Goal: Task Accomplishment & Management: Use online tool/utility

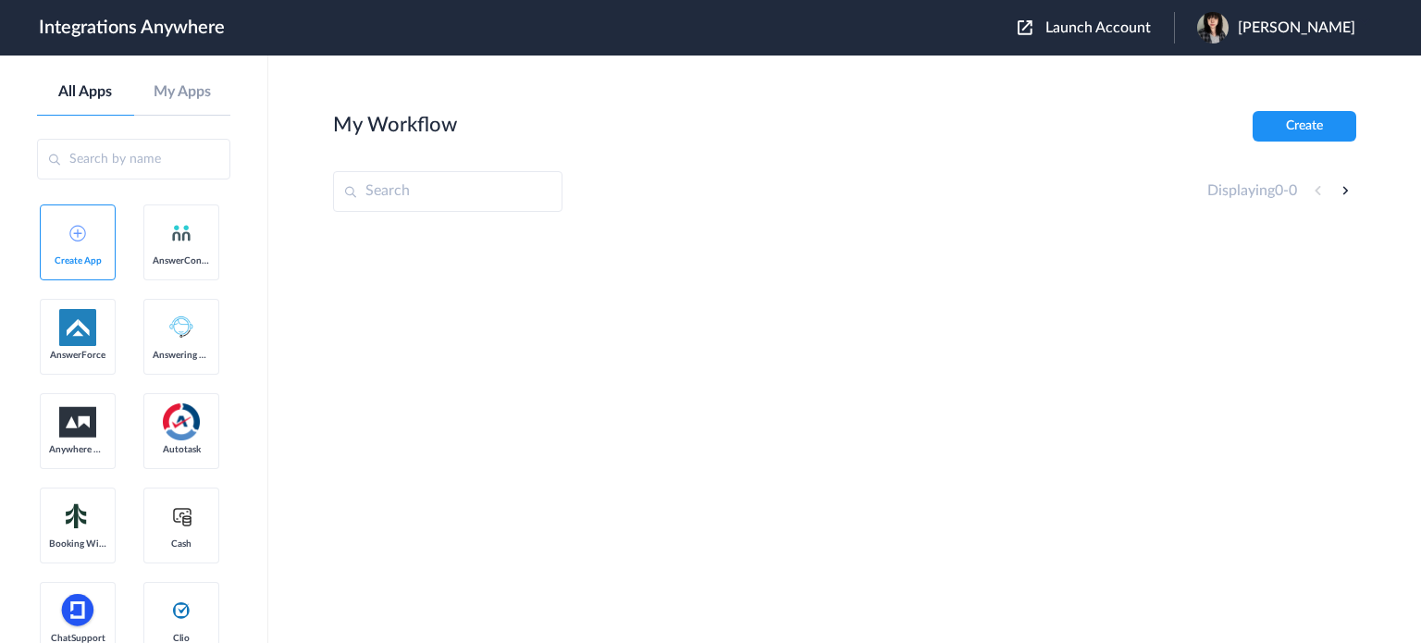
click at [1125, 31] on span "Launch Account" at bounding box center [1099, 27] width 106 height 15
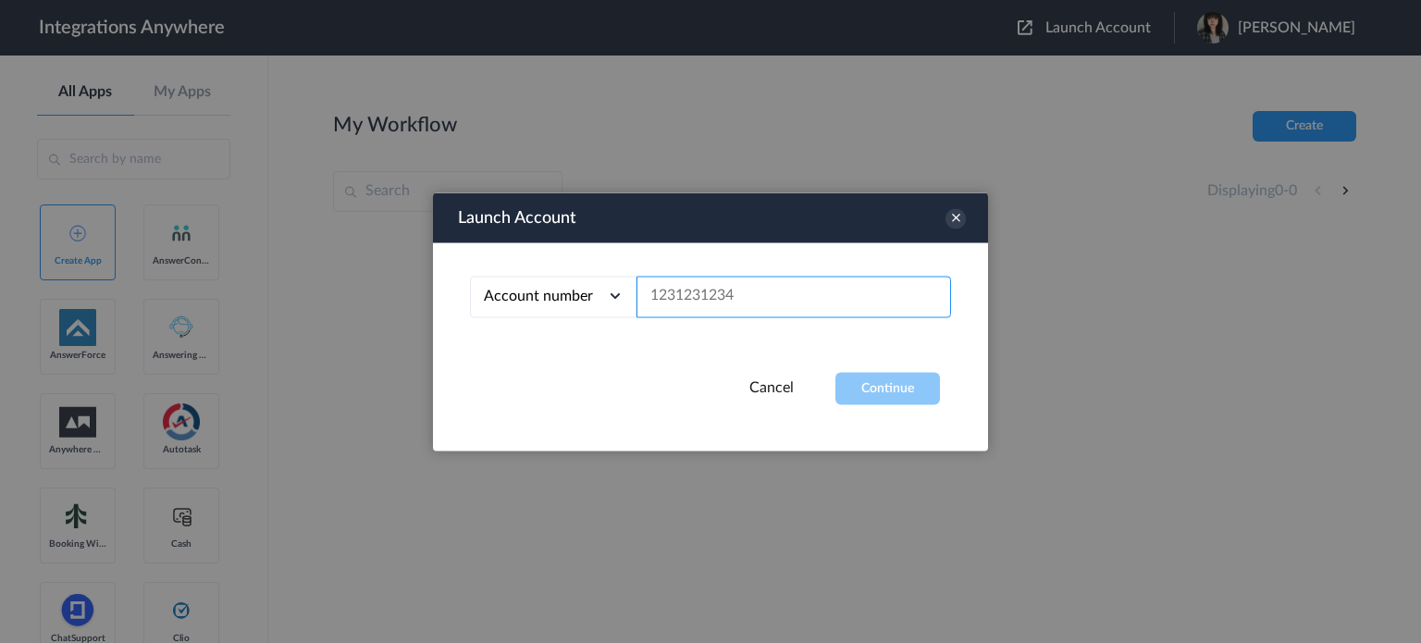
click at [812, 304] on input "text" at bounding box center [794, 297] width 315 height 42
paste input "2075502870"
type input "2075502870"
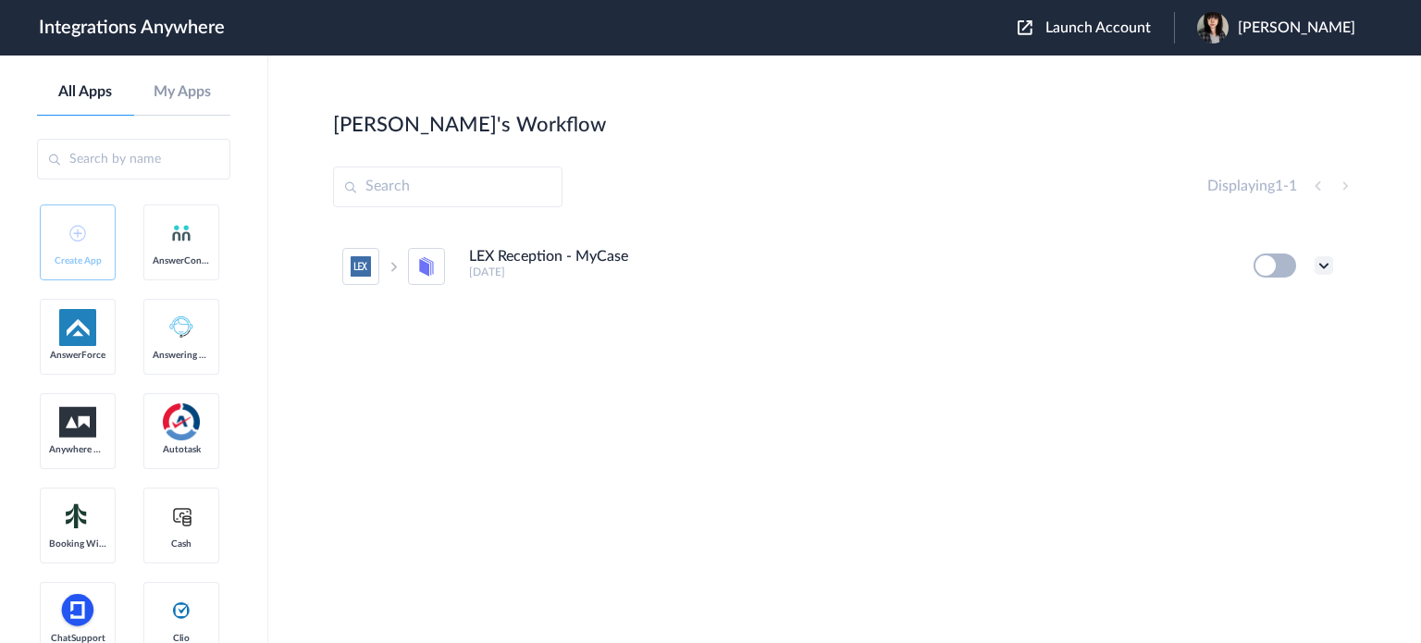
click at [1332, 266] on icon at bounding box center [1324, 265] width 19 height 19
click at [1289, 309] on li "Edit" at bounding box center [1273, 309] width 120 height 34
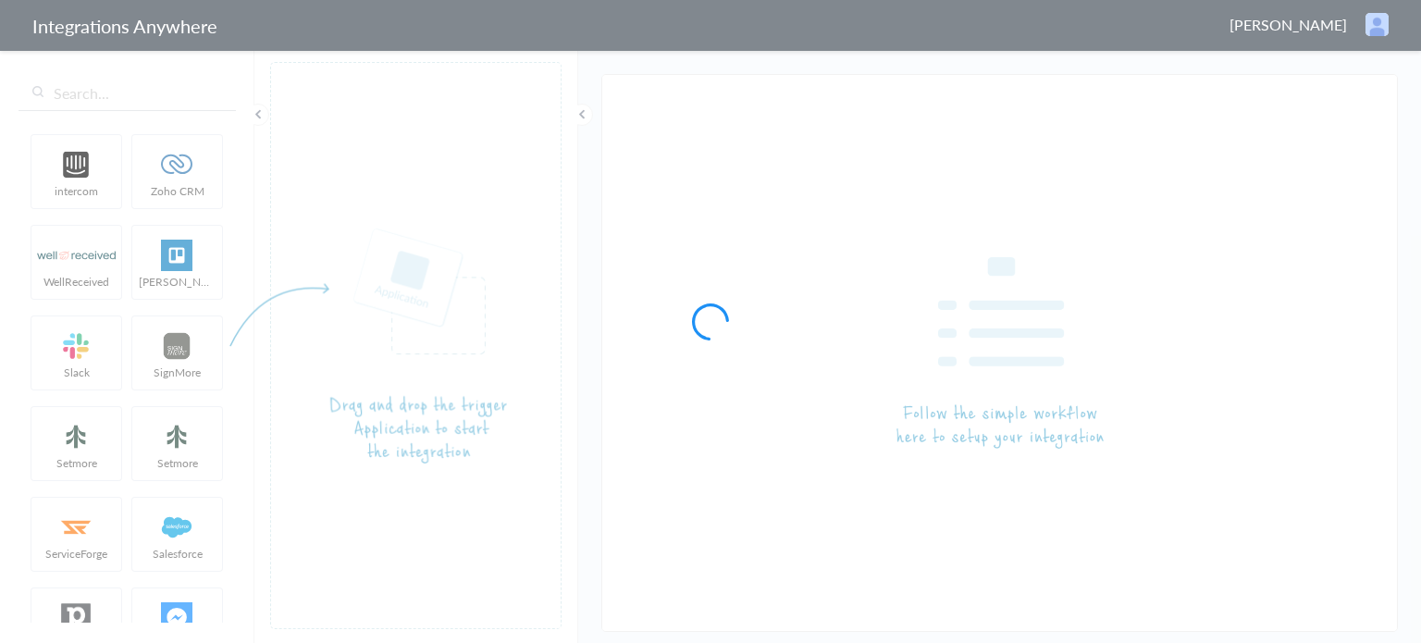
type input "LEX Reception - MyCase"
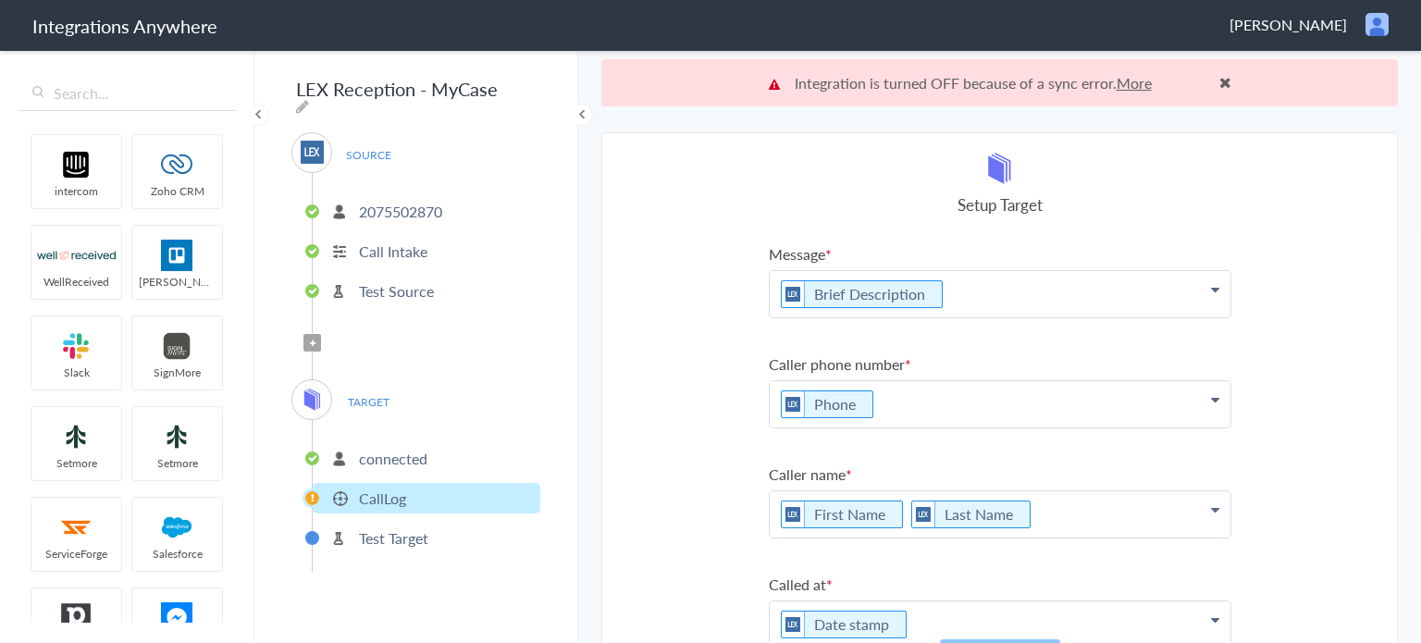
click at [1128, 81] on link "More" at bounding box center [1134, 82] width 35 height 21
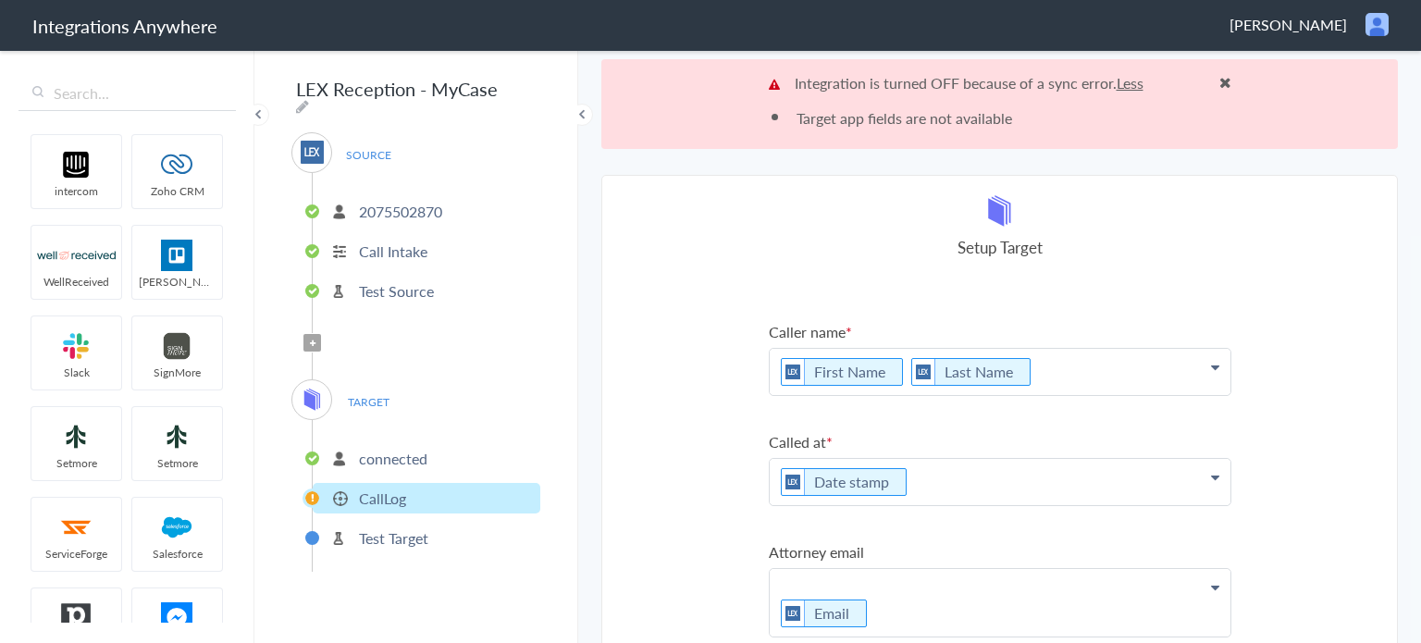
scroll to position [263, 0]
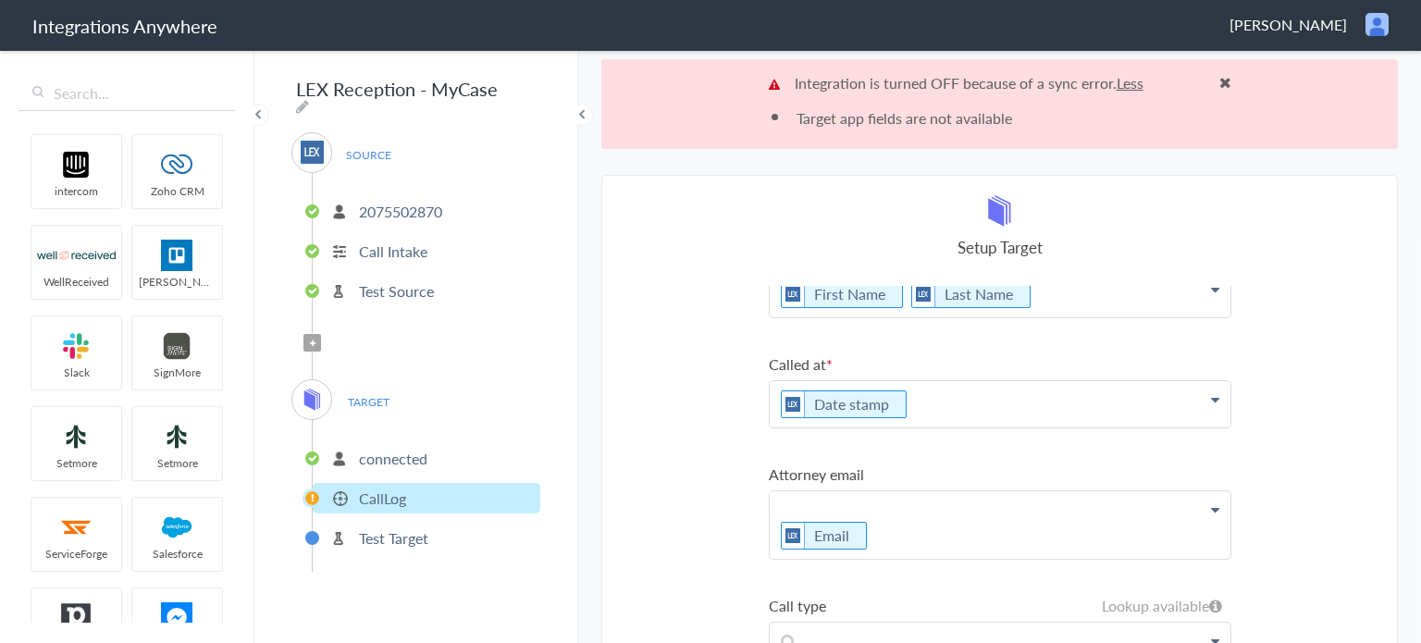
click at [822, 97] on p "Email" at bounding box center [1000, 74] width 461 height 46
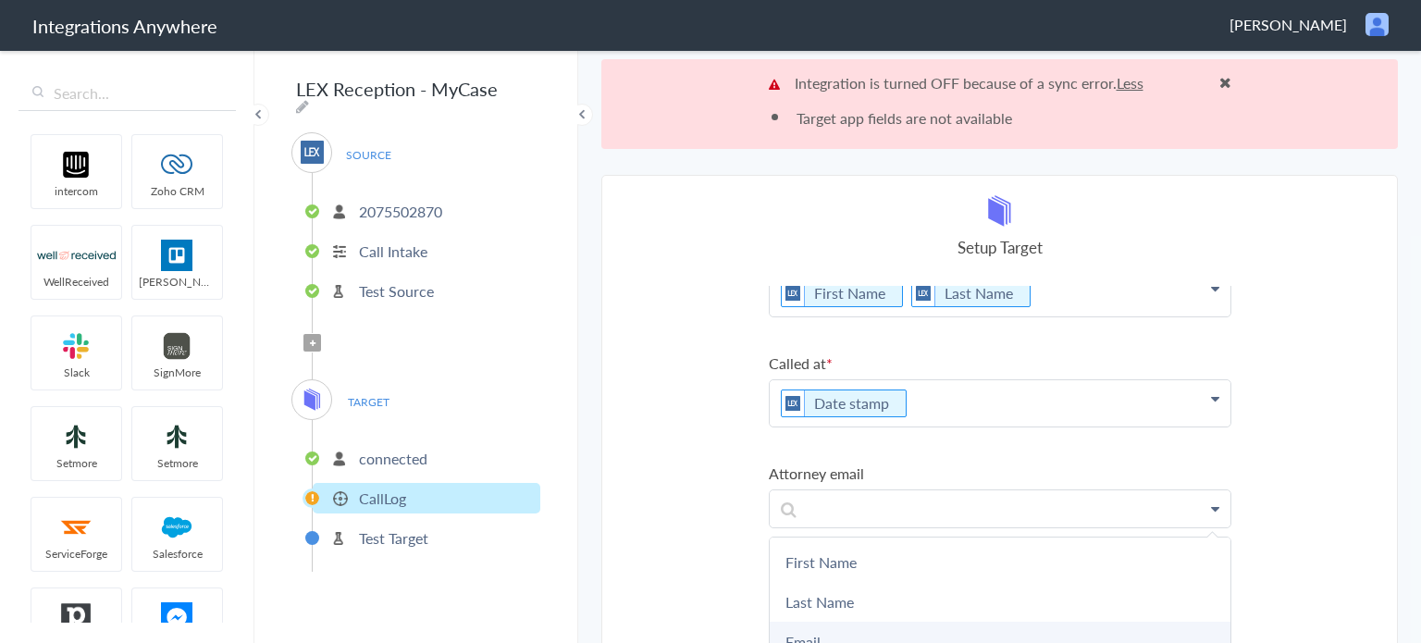
click at [0, 0] on link "Email" at bounding box center [0, 0] width 0 height 0
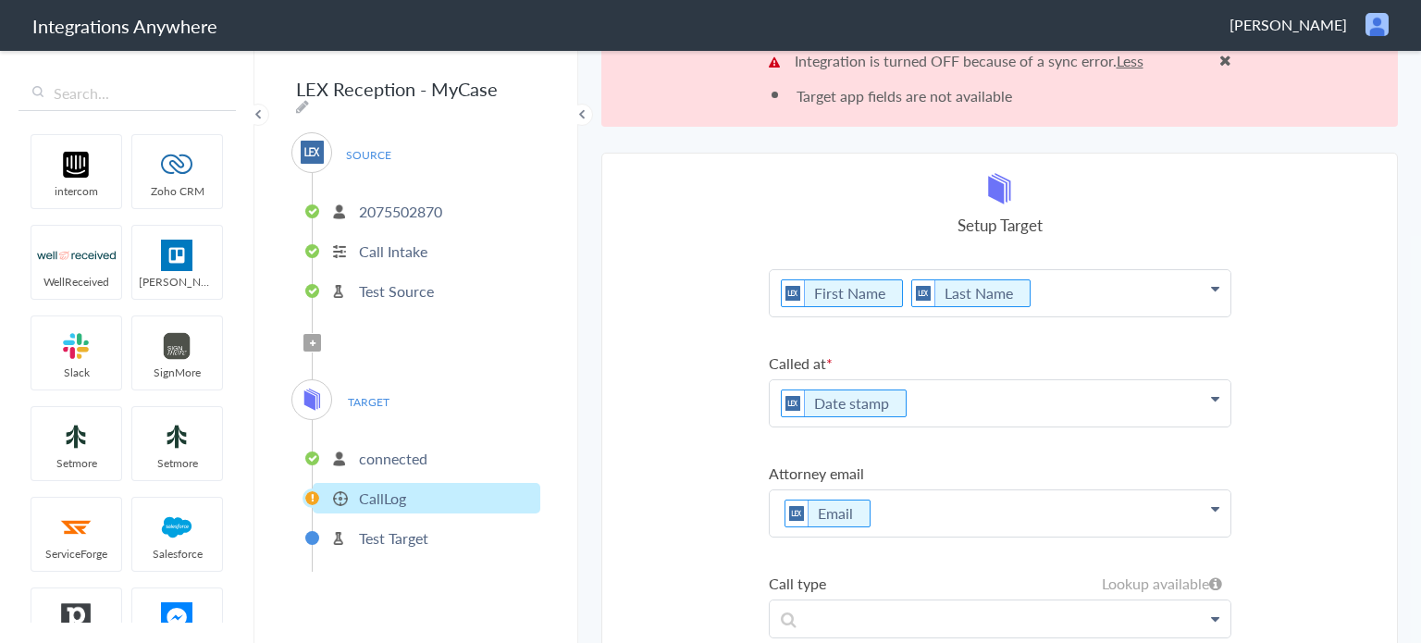
scroll to position [89, 0]
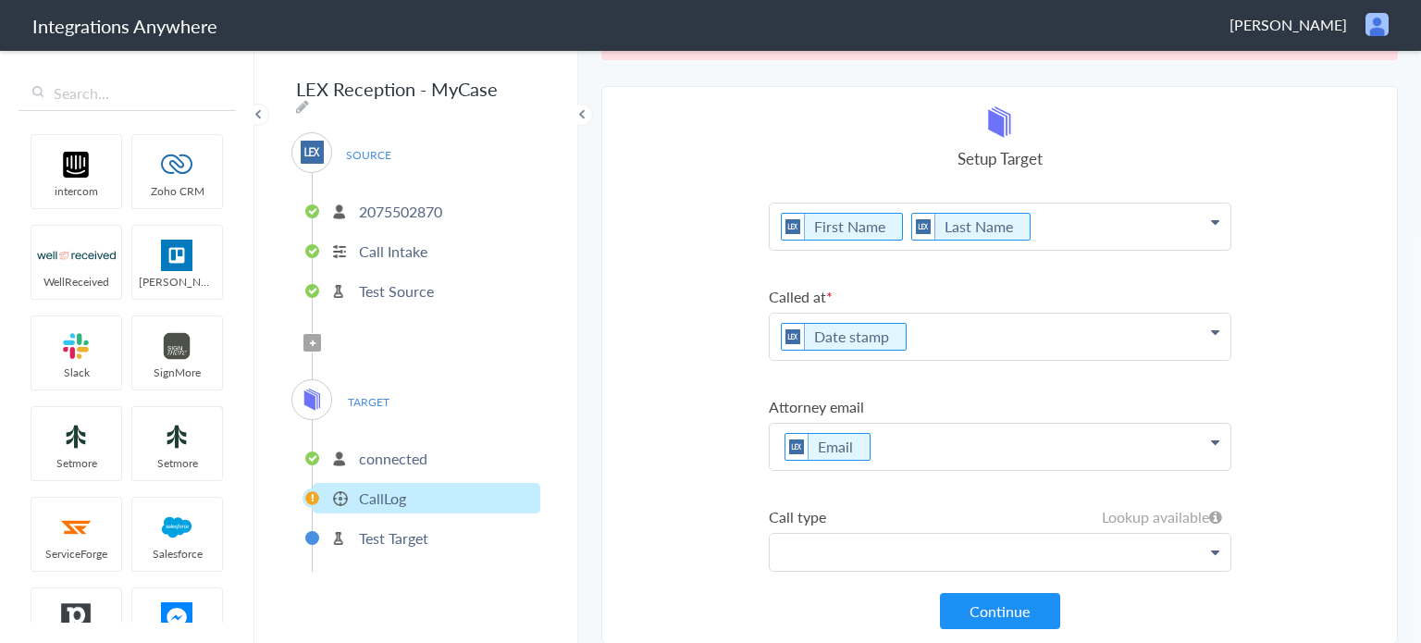
click at [1060, 30] on p at bounding box center [1000, 6] width 461 height 46
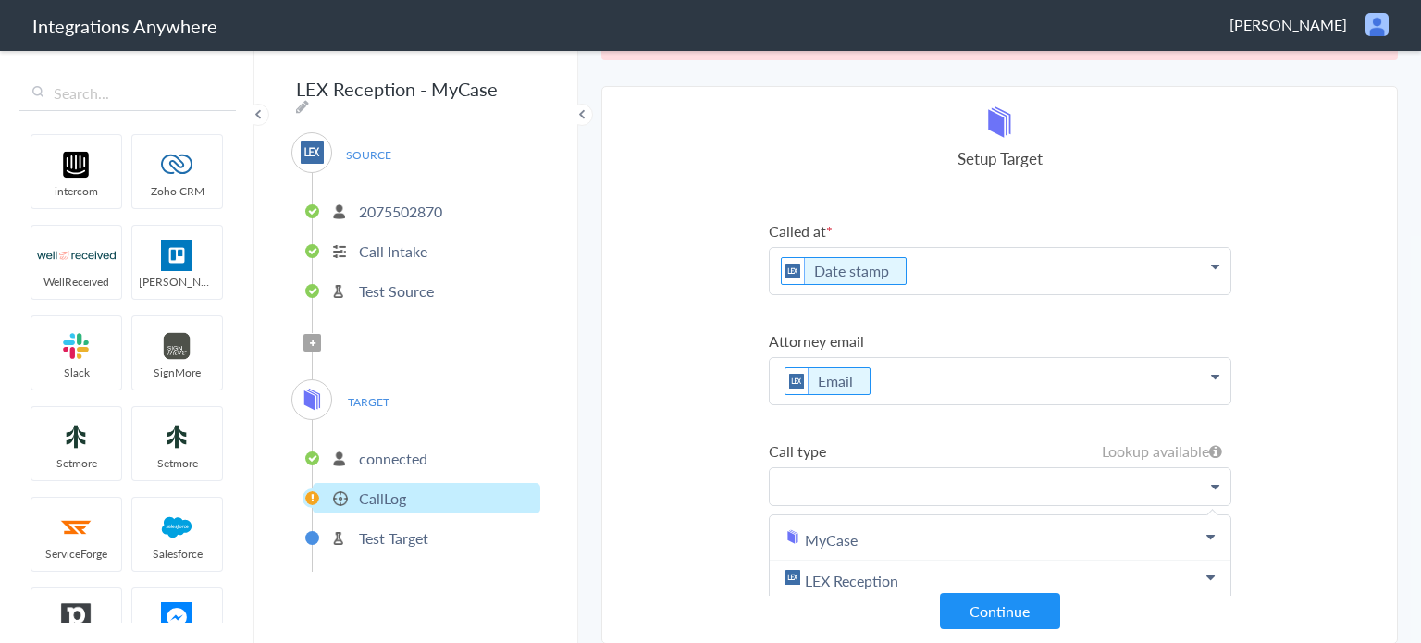
scroll to position [315, 0]
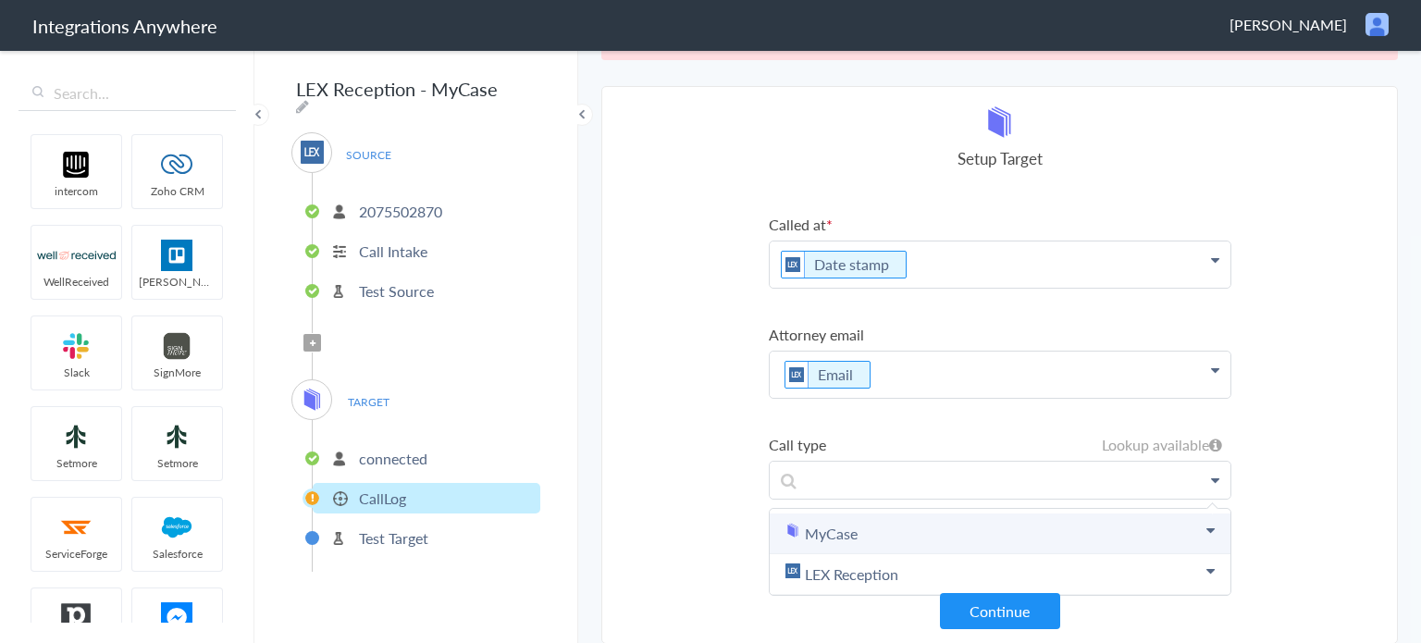
click at [1207, 523] on icon at bounding box center [1211, 530] width 8 height 15
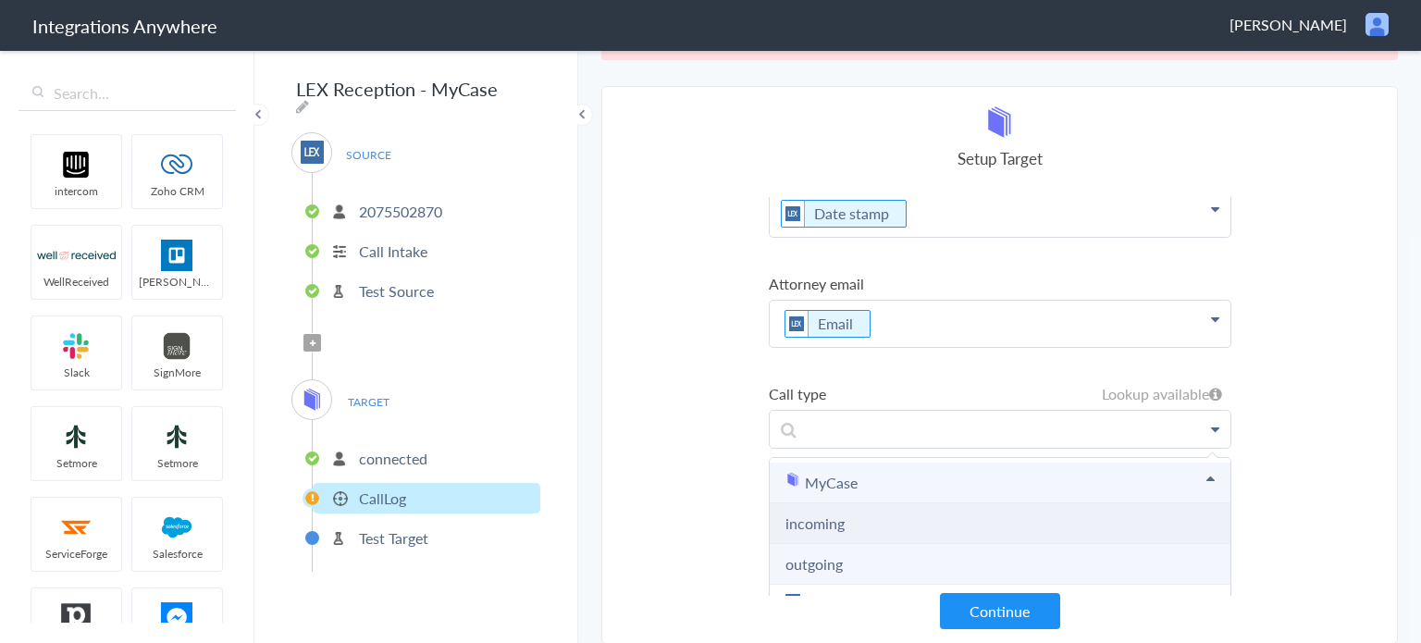
scroll to position [378, 0]
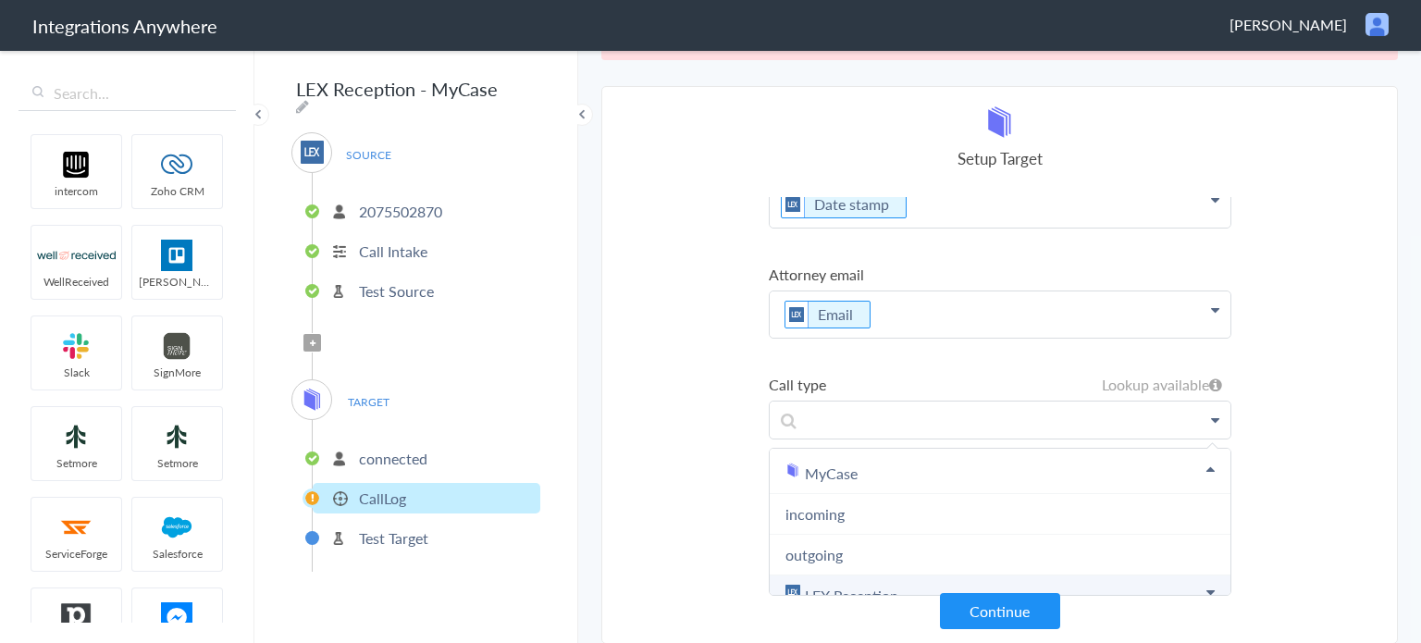
click at [1207, 585] on icon at bounding box center [1211, 592] width 8 height 15
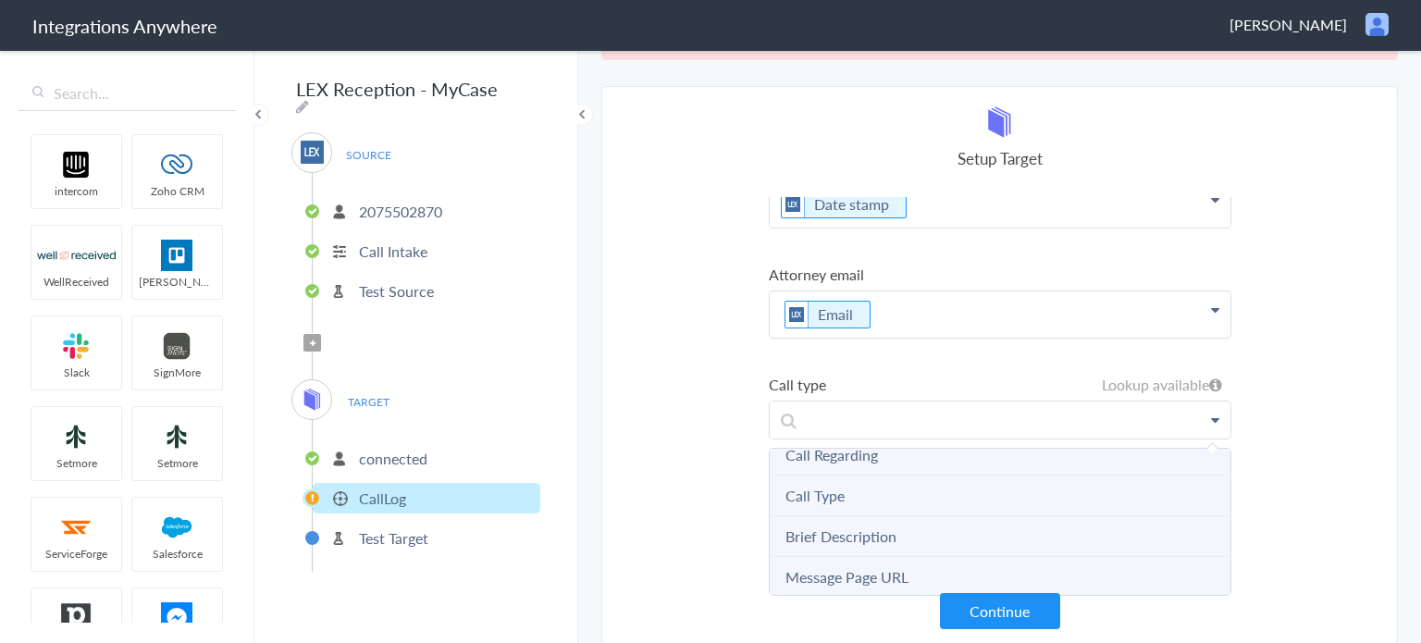
scroll to position [740, 0]
click at [819, 455] on link "Call Type" at bounding box center [815, 465] width 59 height 21
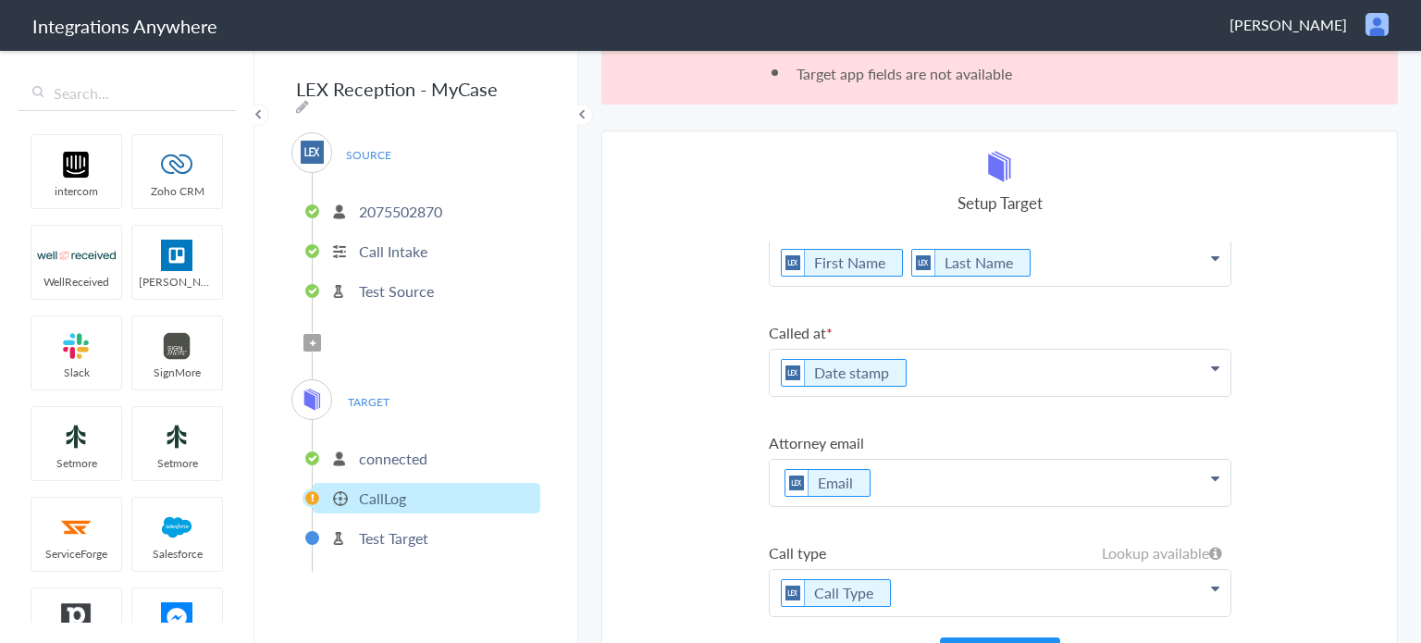
scroll to position [89, 0]
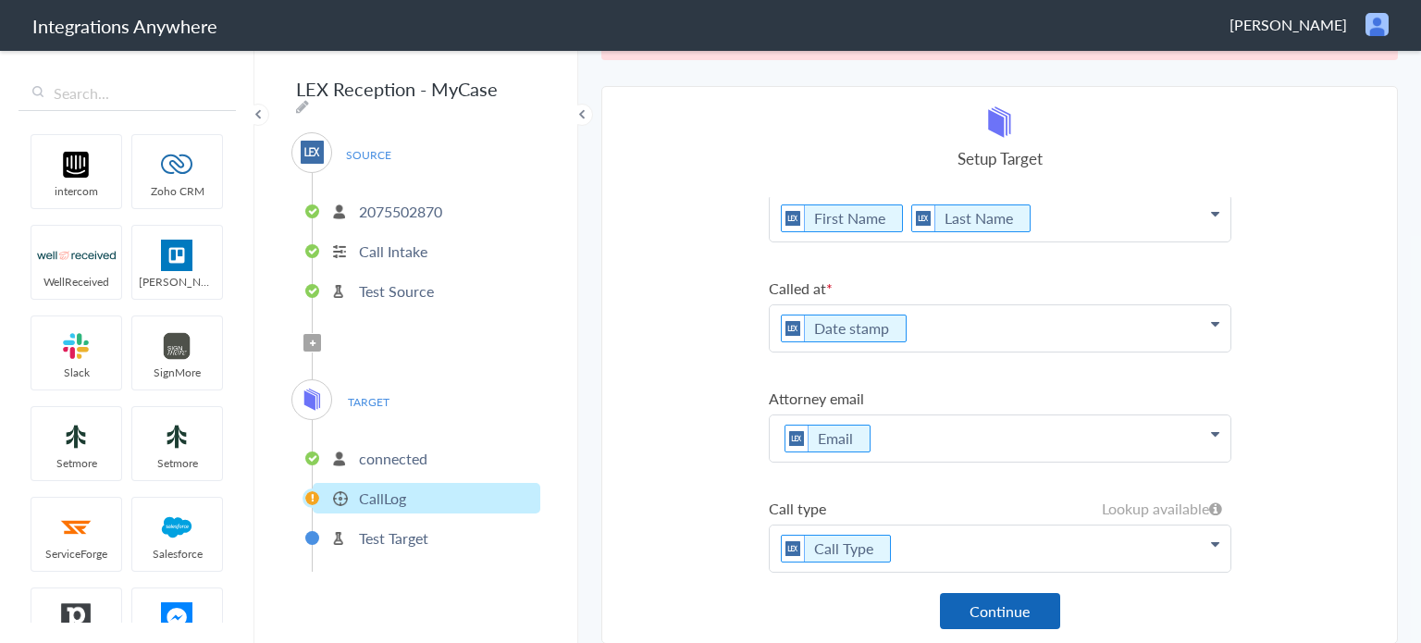
click at [998, 618] on button "Continue" at bounding box center [1000, 611] width 120 height 36
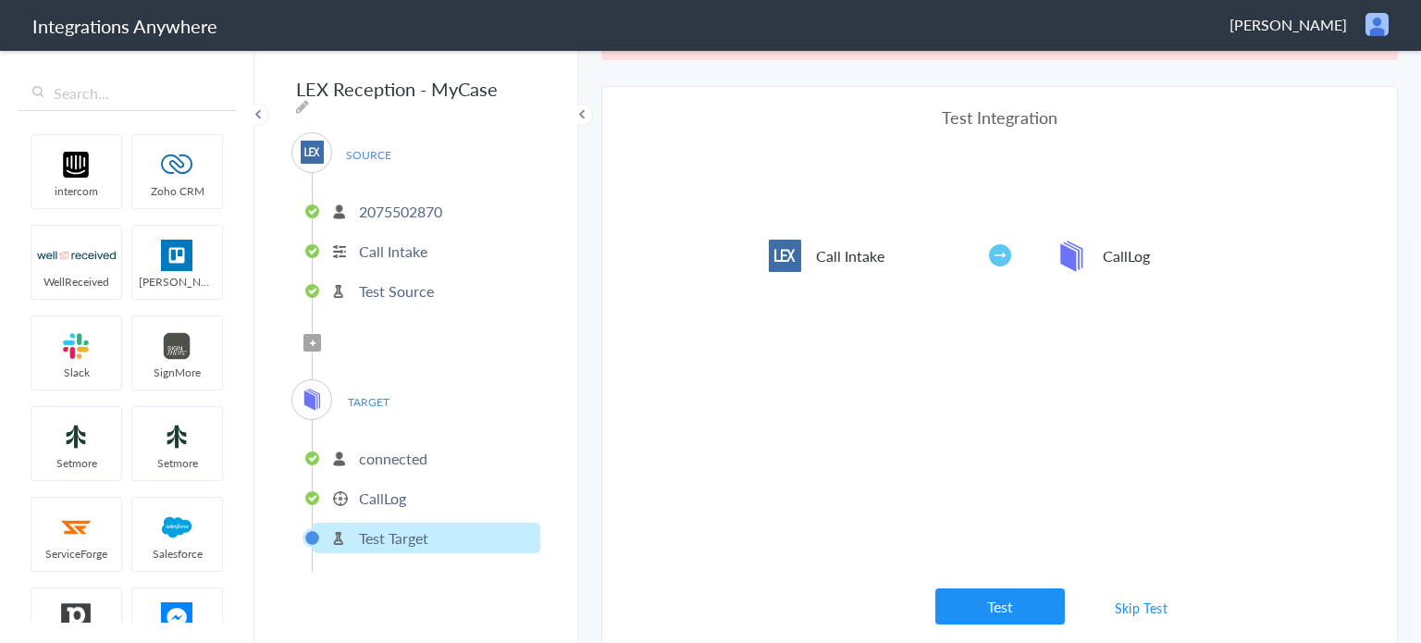
click at [998, 618] on button "Test" at bounding box center [1001, 607] width 130 height 36
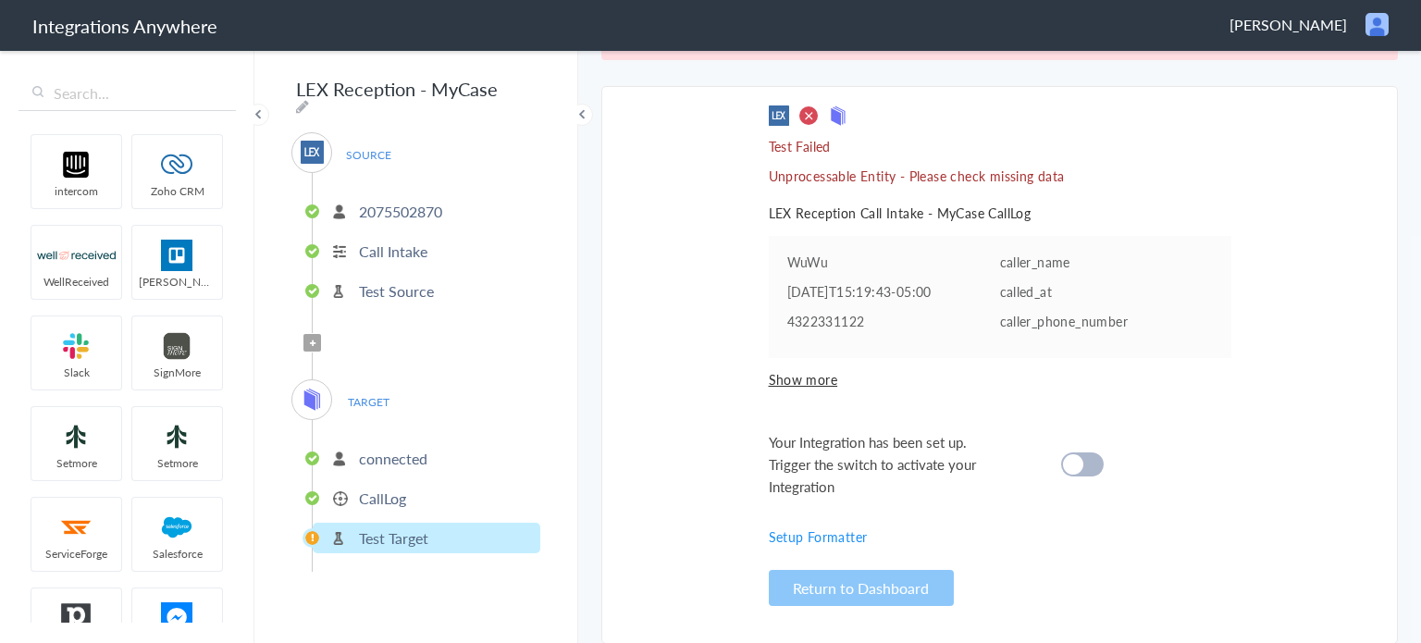
click at [814, 385] on span "Show more" at bounding box center [1000, 379] width 463 height 19
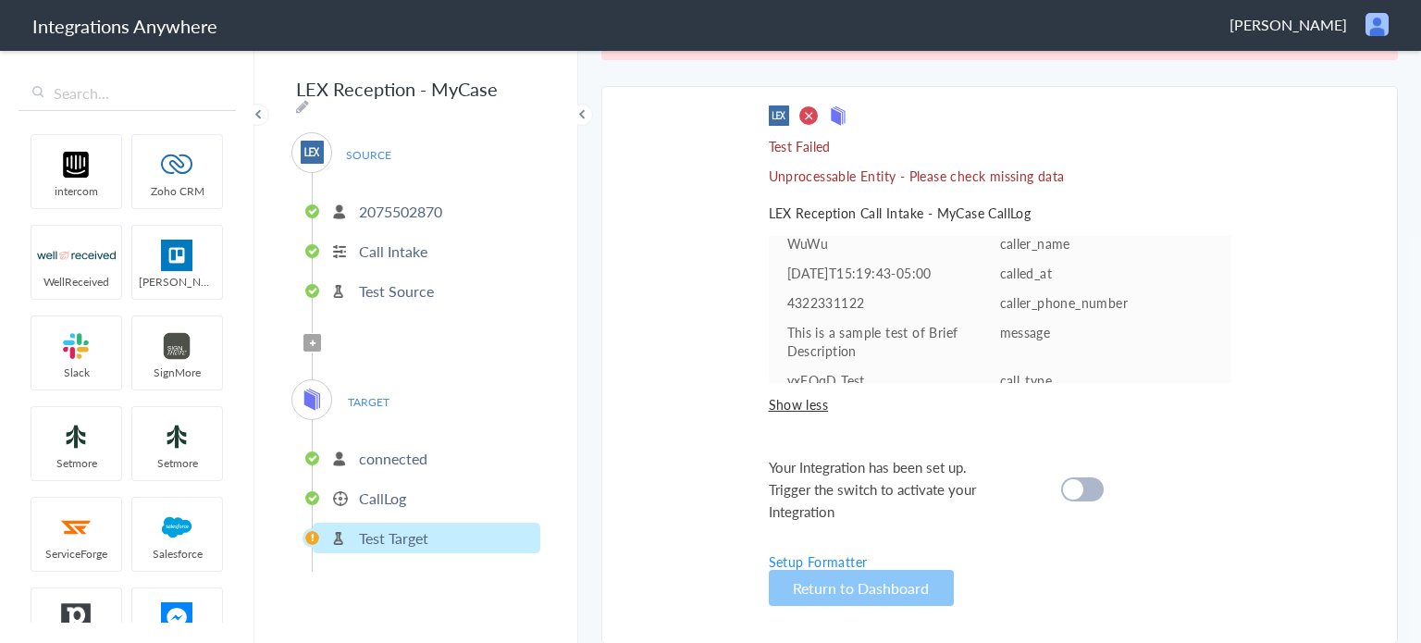
scroll to position [0, 0]
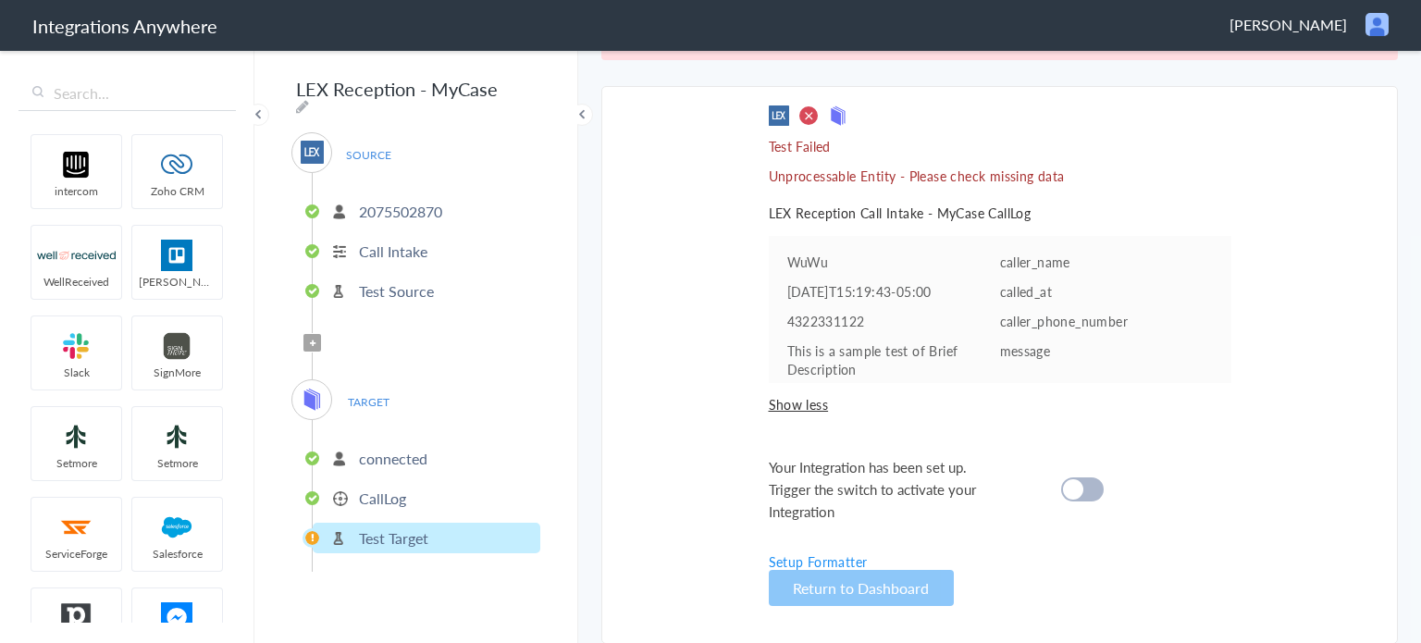
click at [838, 557] on link "Setup Formatter" at bounding box center [818, 561] width 99 height 19
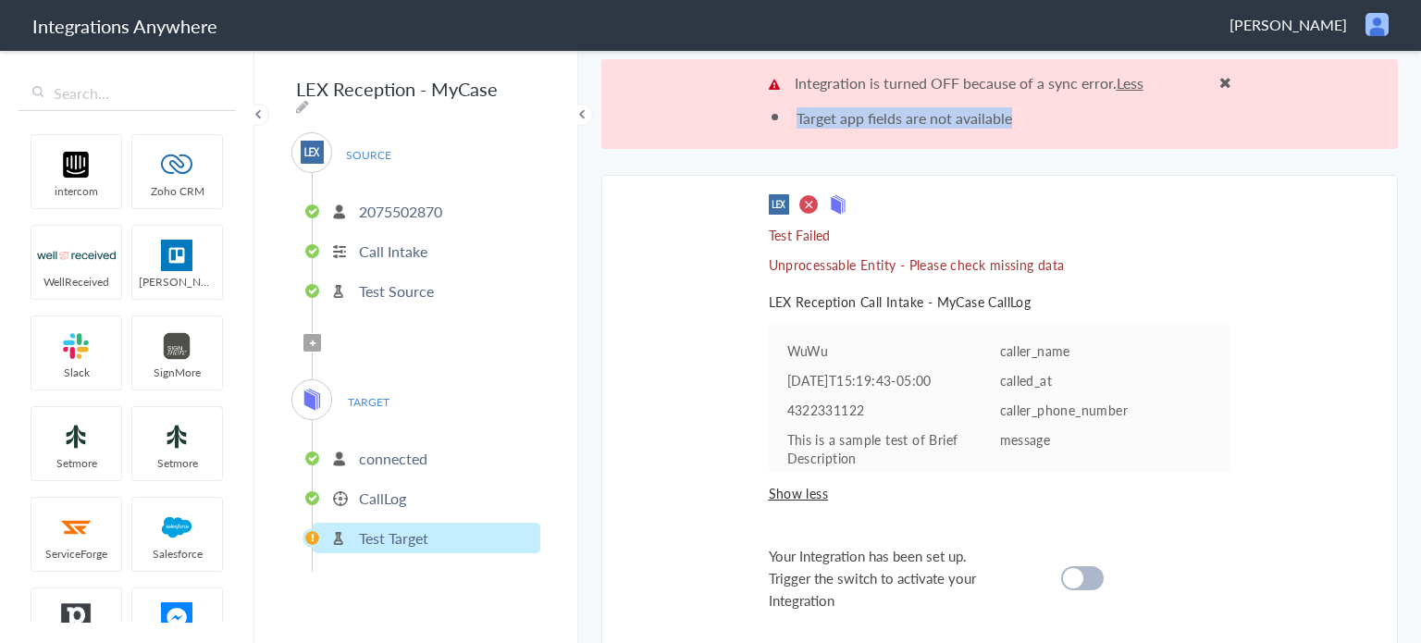
drag, startPoint x: 959, startPoint y: 135, endPoint x: 788, endPoint y: 134, distance: 170.3
click at [788, 134] on div "Integration is turned OFF because of a sync error. Less Target app fields are n…" at bounding box center [1000, 104] width 797 height 90
click at [433, 533] on li "Test Target" at bounding box center [427, 538] width 228 height 31
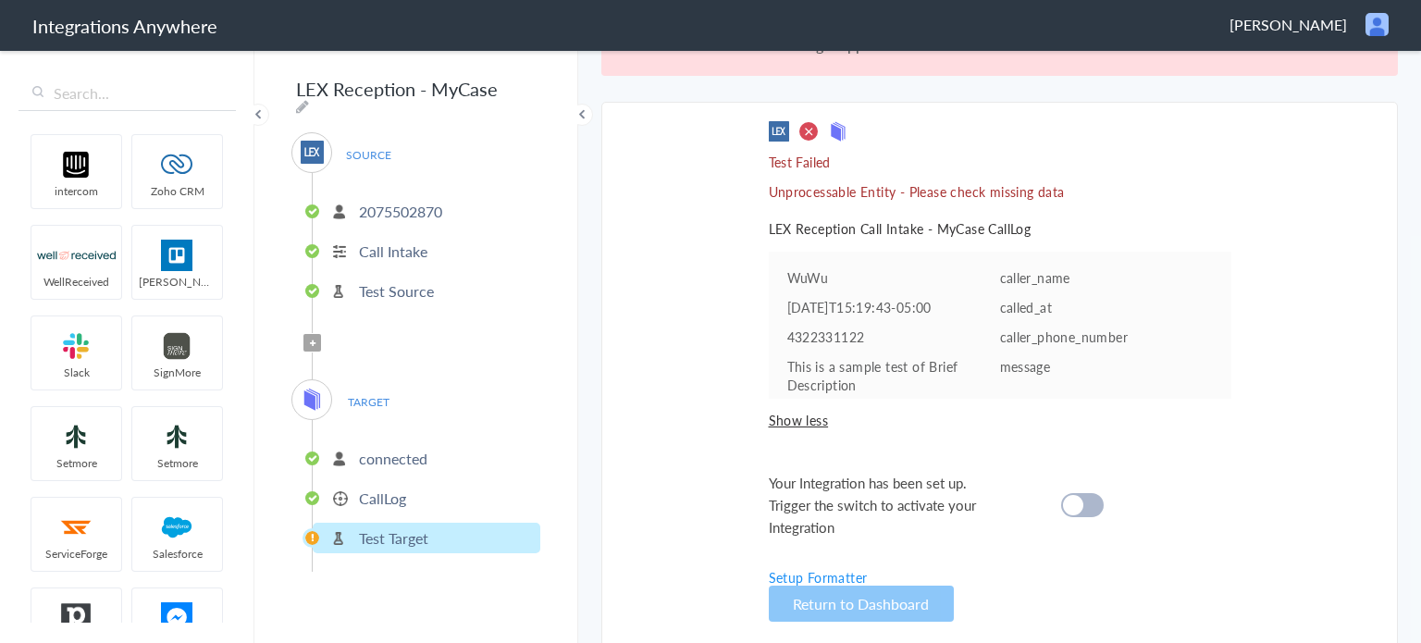
scroll to position [89, 0]
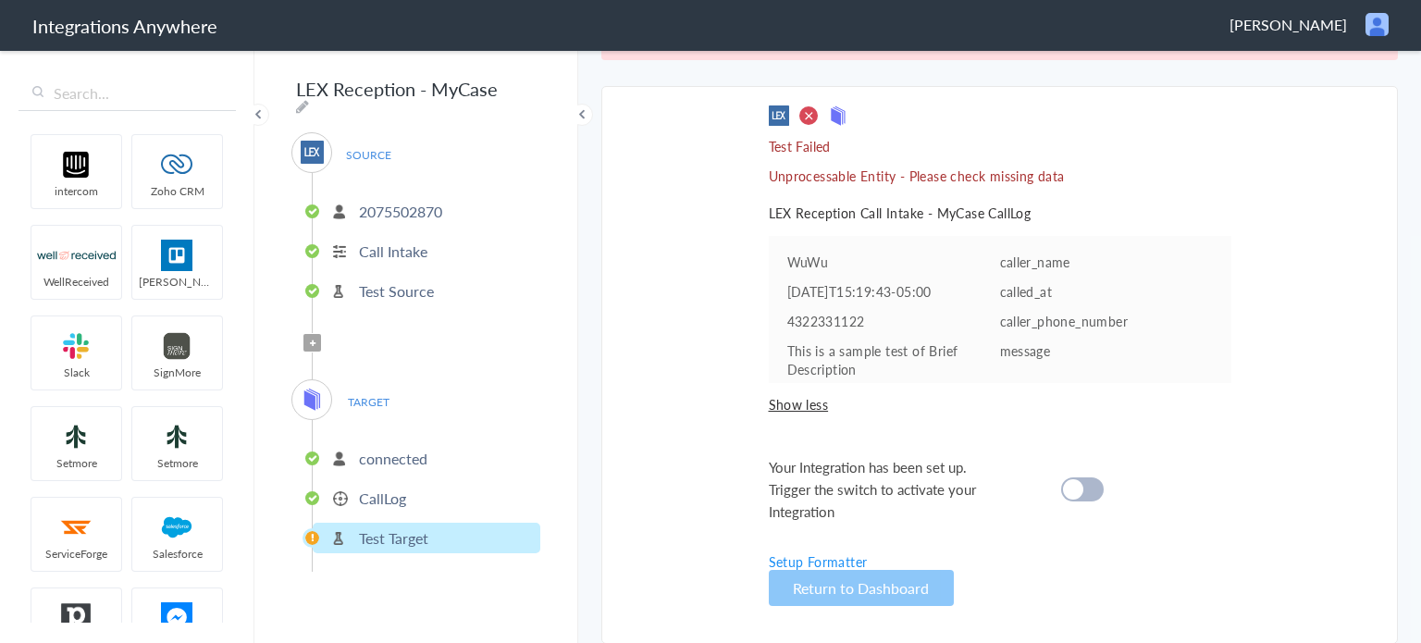
click at [311, 334] on span "Filter Applied" at bounding box center [313, 343] width 18 height 18
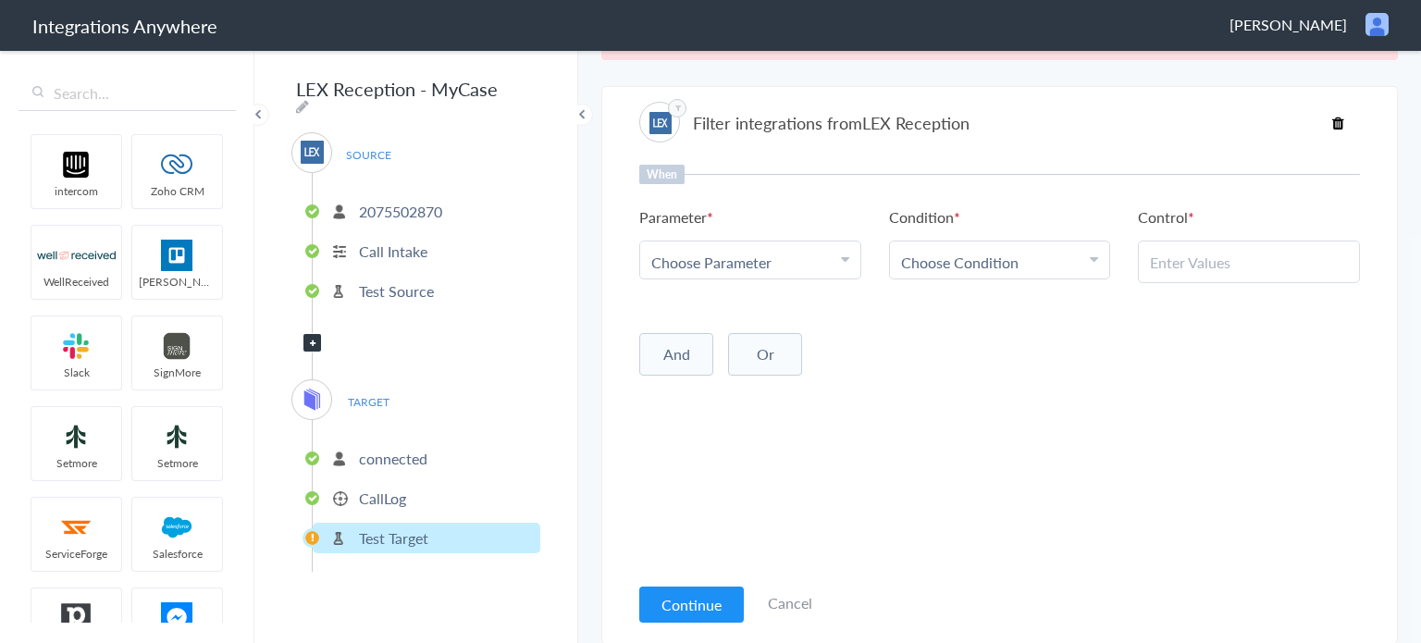
click at [841, 262] on icon at bounding box center [845, 259] width 8 height 15
drag, startPoint x: 769, startPoint y: 411, endPoint x: 781, endPoint y: 412, distance: 12.1
click at [769, 411] on link "Call Closing Note" at bounding box center [750, 429] width 220 height 40
click at [1040, 266] on div "Choose Condition" at bounding box center [1000, 262] width 198 height 21
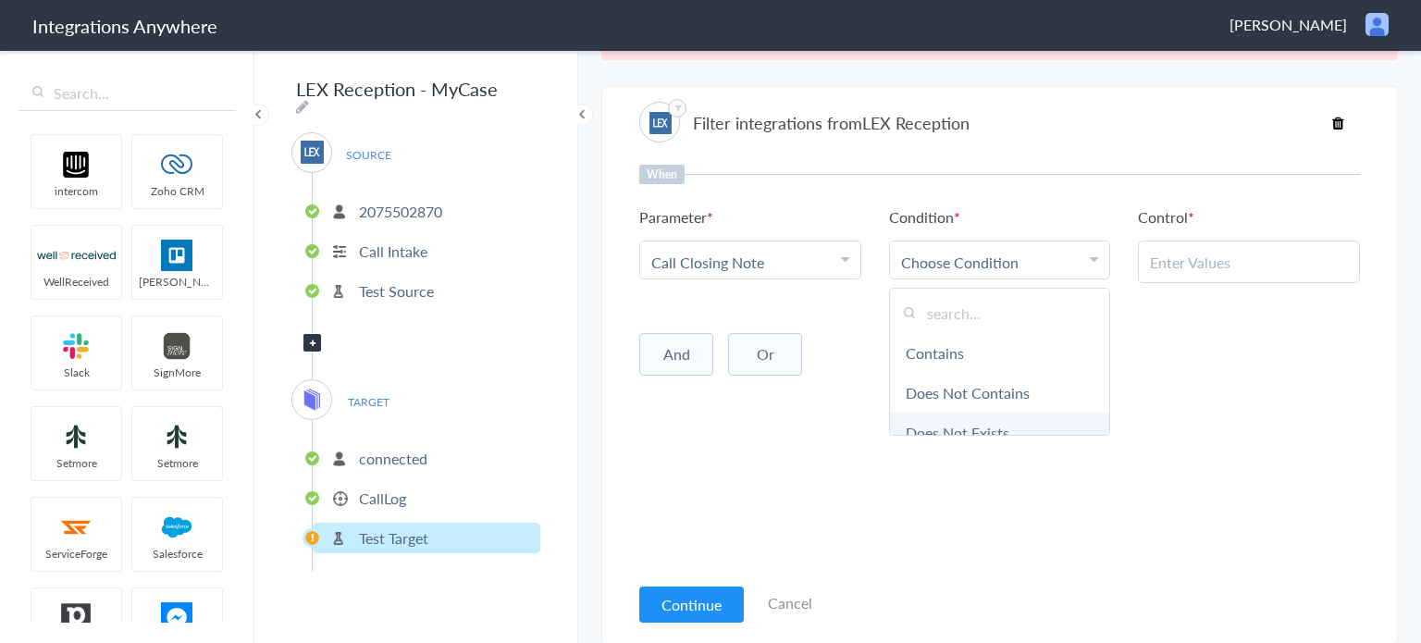
click at [1004, 432] on link "Does Not Exists" at bounding box center [1000, 433] width 220 height 40
click at [674, 354] on button "And" at bounding box center [676, 350] width 74 height 43
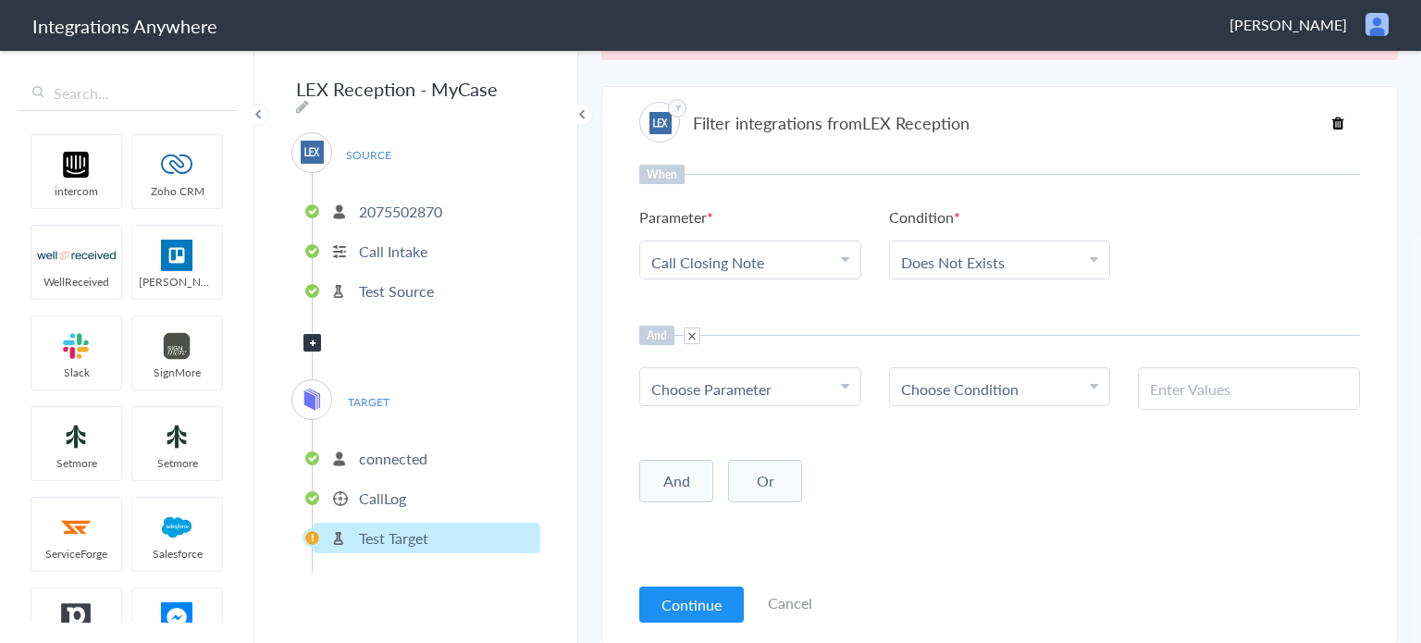
click at [746, 391] on span "Choose Parameter" at bounding box center [712, 389] width 120 height 21
click at [768, 438] on input "text" at bounding box center [750, 440] width 220 height 40
type input "call typ"
click at [698, 474] on link "Call Type" at bounding box center [750, 480] width 220 height 40
click at [1017, 379] on div "Choose Condition" at bounding box center [1000, 389] width 198 height 21
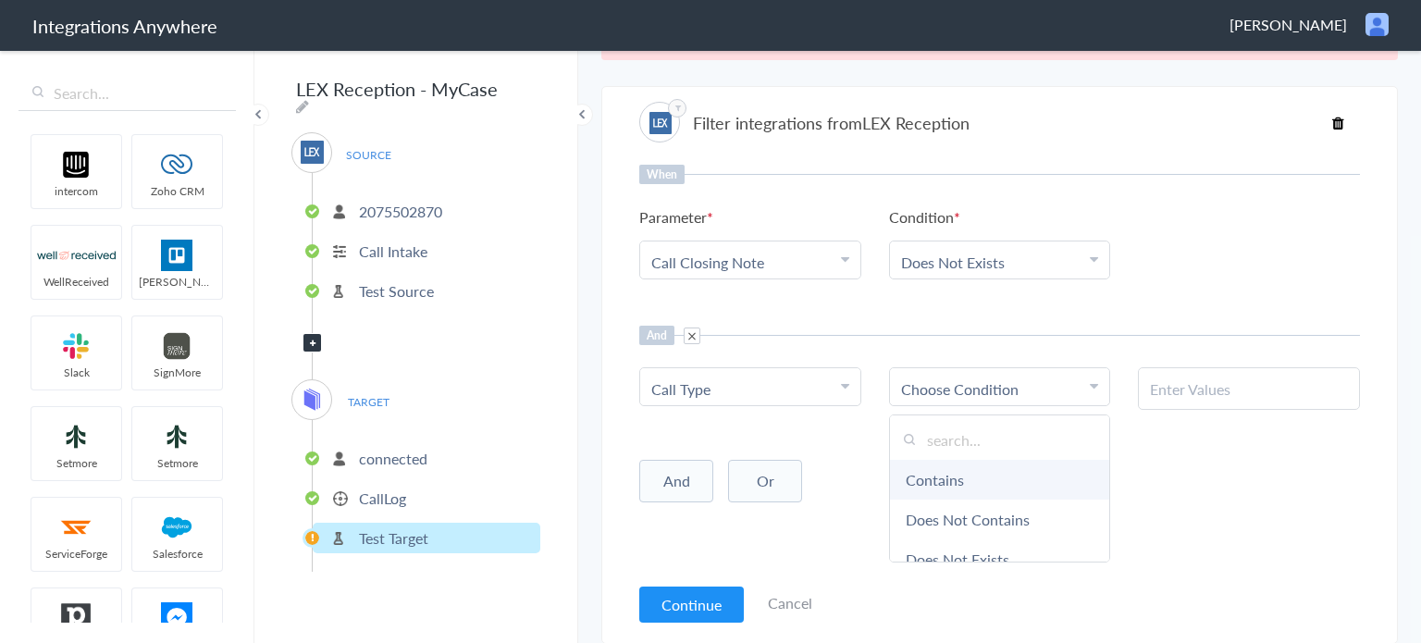
click at [985, 478] on link "Contains" at bounding box center [1000, 480] width 220 height 40
click at [1251, 385] on input "text" at bounding box center [1249, 389] width 198 height 21
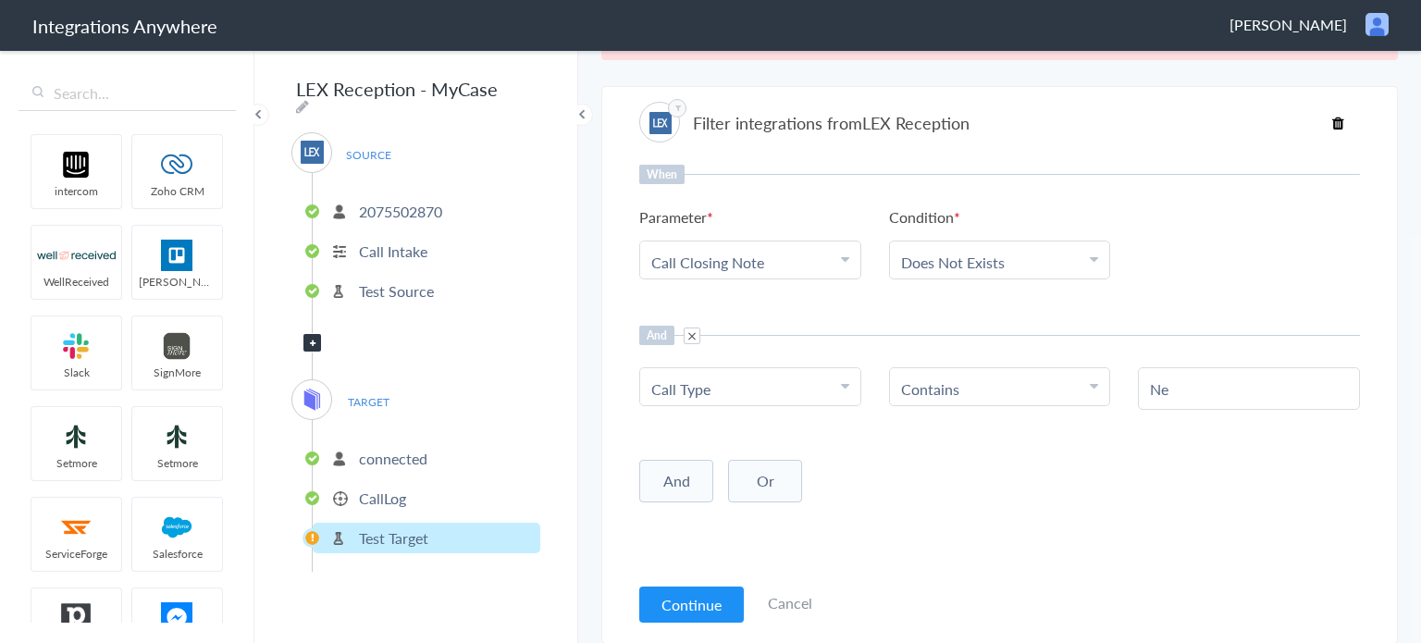
type input "N"
type input "New Client"
click at [659, 599] on button "Continue" at bounding box center [691, 605] width 105 height 36
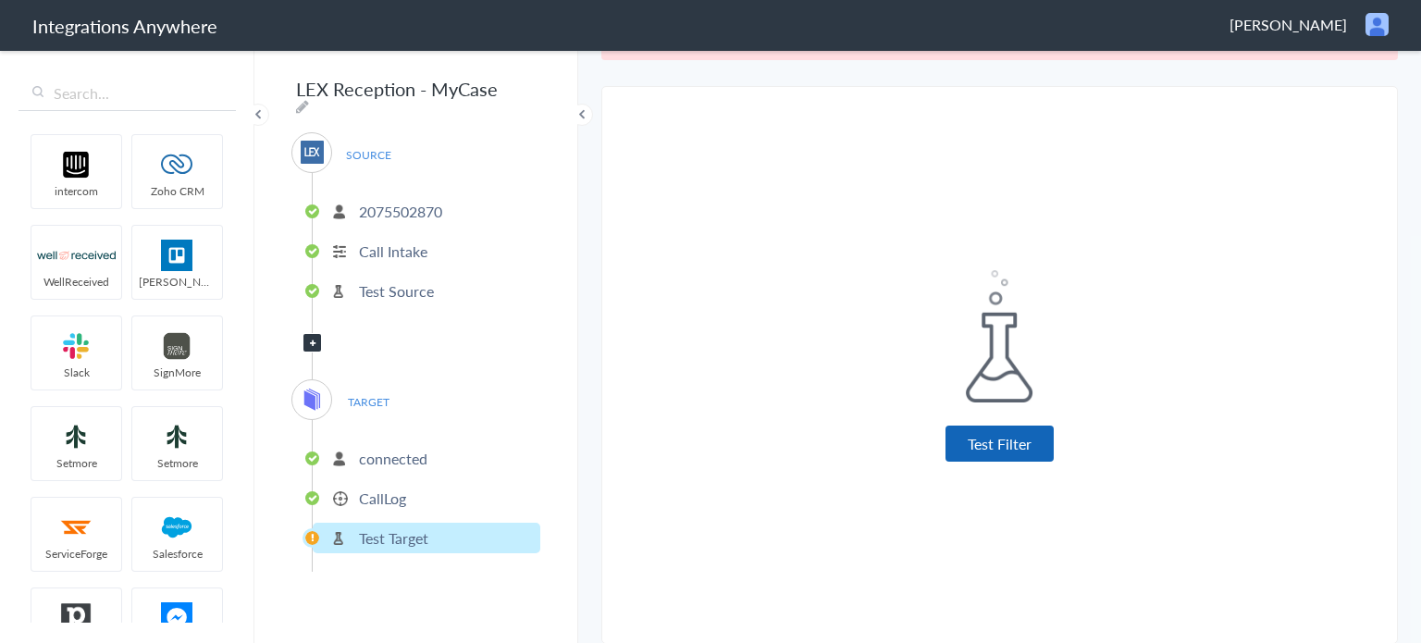
click at [1022, 450] on button "Test Filter" at bounding box center [1000, 444] width 108 height 36
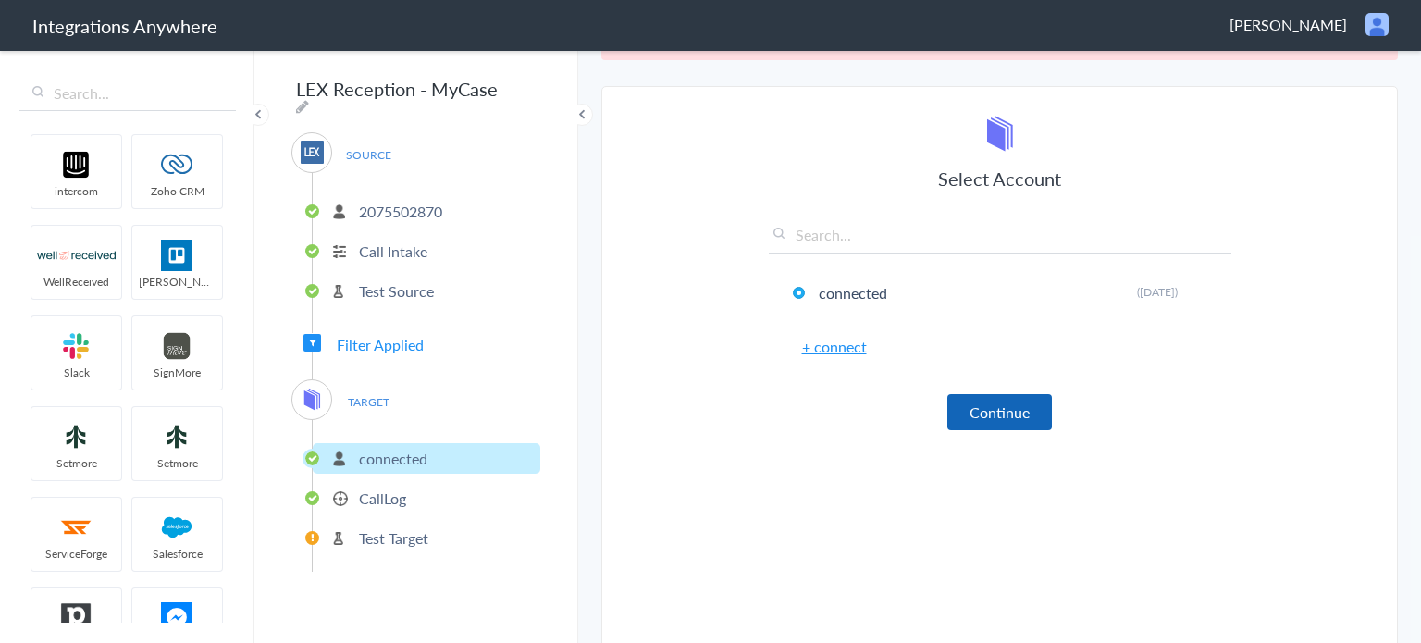
click at [1015, 425] on button "Continue" at bounding box center [1000, 412] width 105 height 36
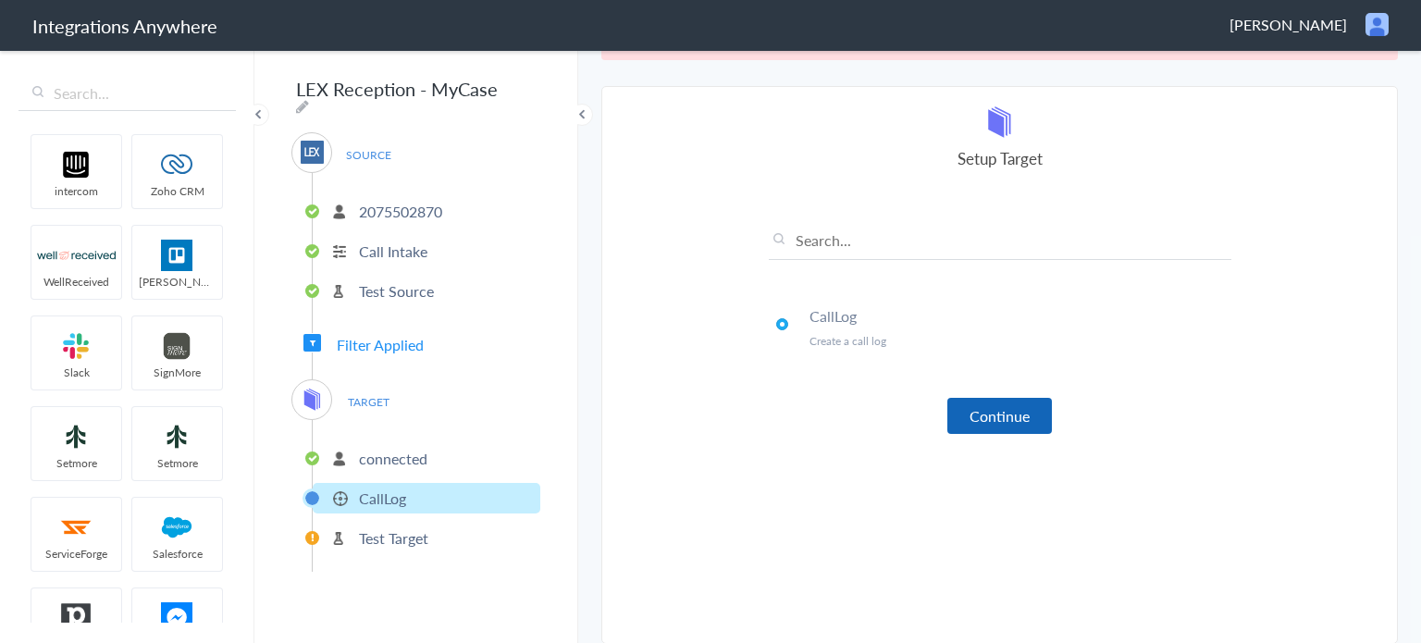
click at [1015, 421] on button "Continue" at bounding box center [1000, 416] width 105 height 36
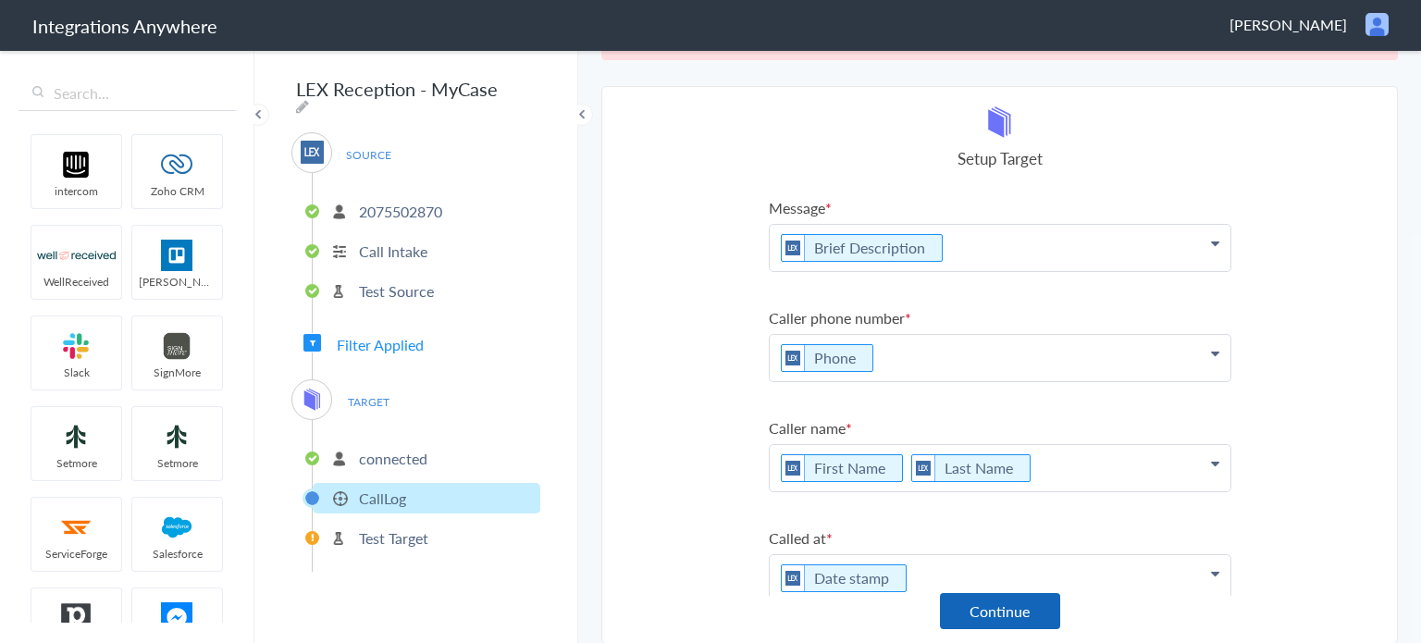
click at [1025, 622] on button "Continue" at bounding box center [1000, 611] width 120 height 36
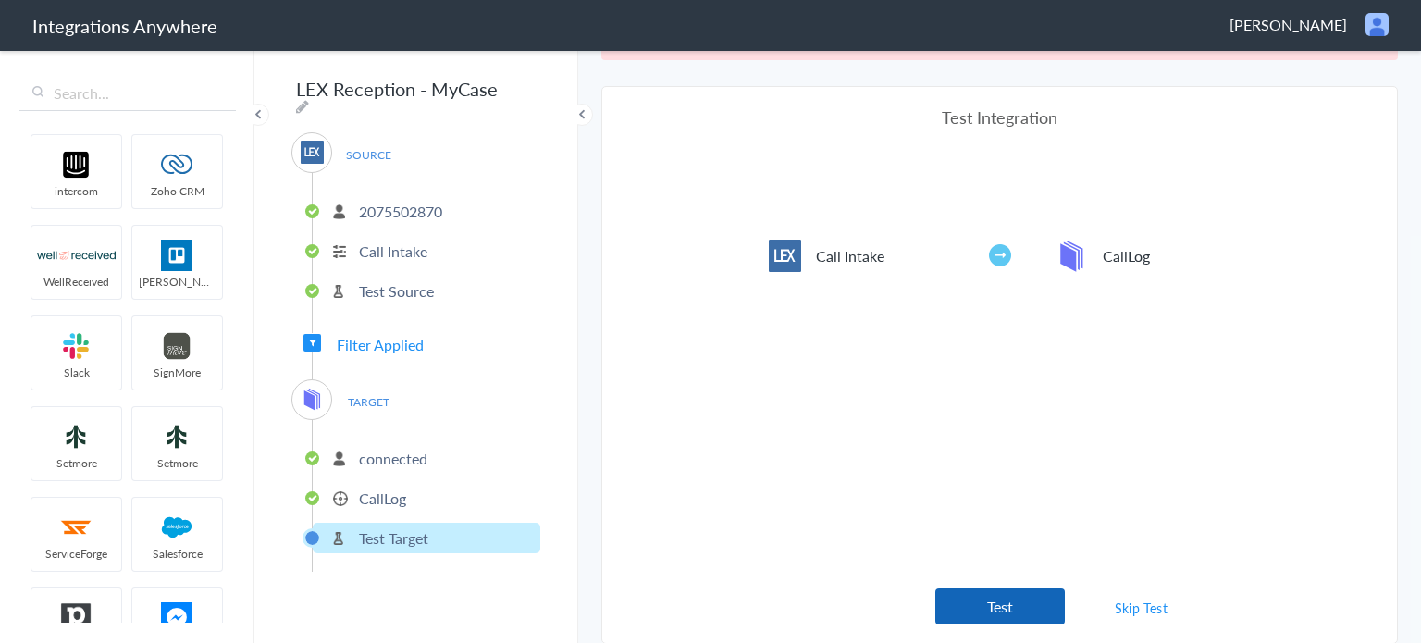
click at [1019, 605] on button "Test" at bounding box center [1001, 607] width 130 height 36
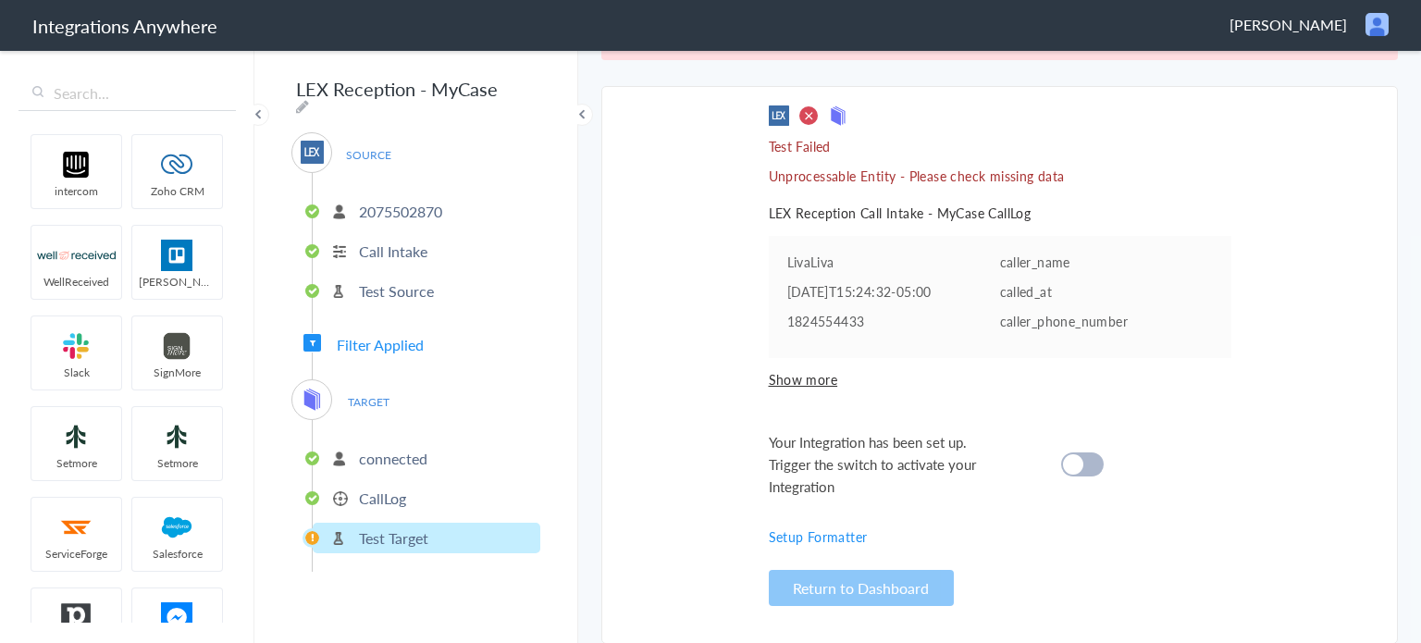
click at [1066, 455] on cite at bounding box center [1073, 464] width 20 height 20
